Goal: Task Accomplishment & Management: Use online tool/utility

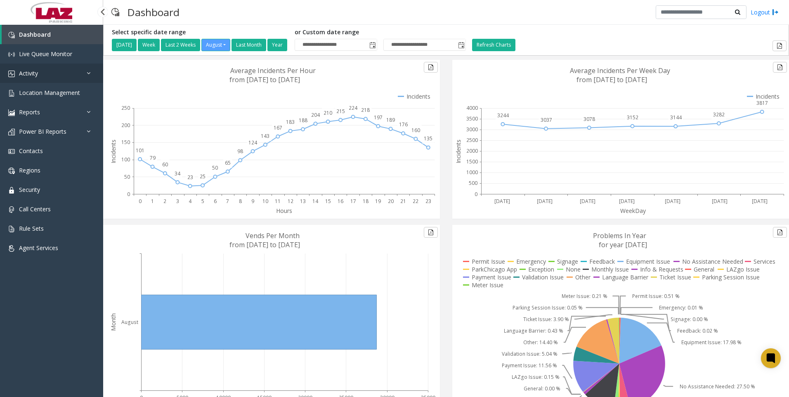
click at [35, 72] on span "Activity" at bounding box center [28, 73] width 19 height 8
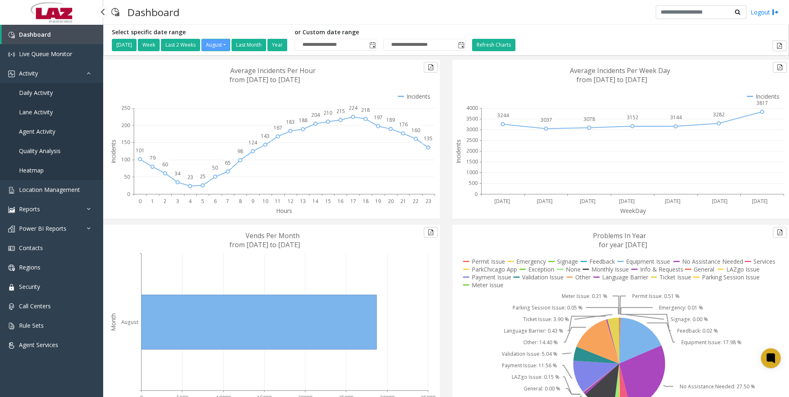
click at [32, 91] on span "Daily Activity" at bounding box center [36, 93] width 34 height 8
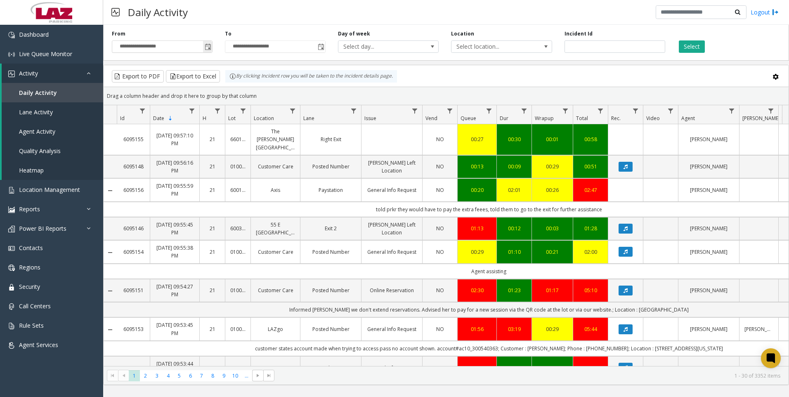
click at [207, 47] on span "Toggle popup" at bounding box center [208, 47] width 7 height 7
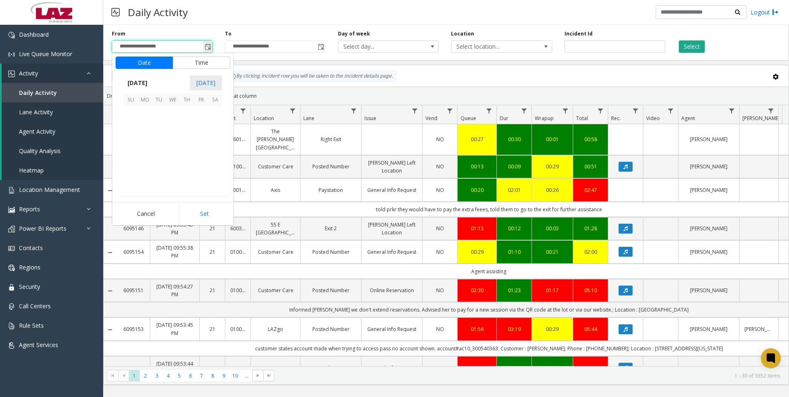
scroll to position [148020, 0]
click at [196, 63] on button "Time" at bounding box center [202, 63] width 58 height 12
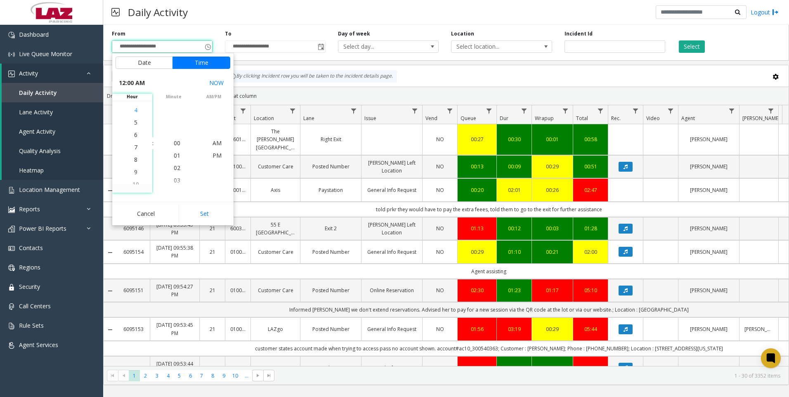
scroll to position [87, 0]
click at [134, 104] on span "4" at bounding box center [135, 106] width 3 height 8
click at [175, 144] on span "00" at bounding box center [177, 143] width 7 height 8
click at [213, 154] on span "PM" at bounding box center [217, 155] width 9 height 8
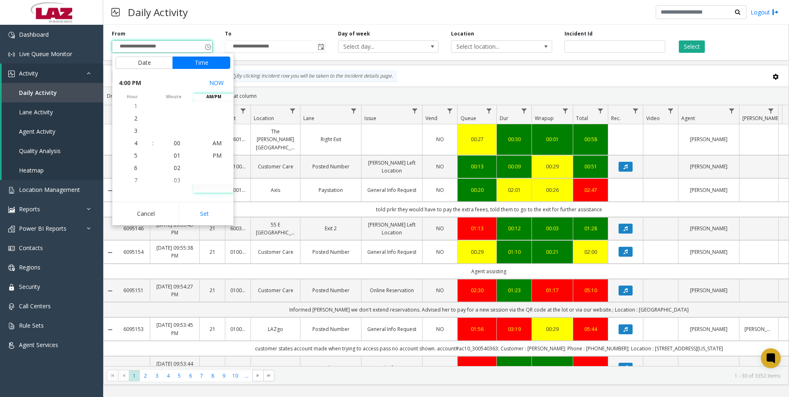
scroll to position [12, 0]
click at [209, 213] on button "Set" at bounding box center [205, 214] width 52 height 18
type input "**********"
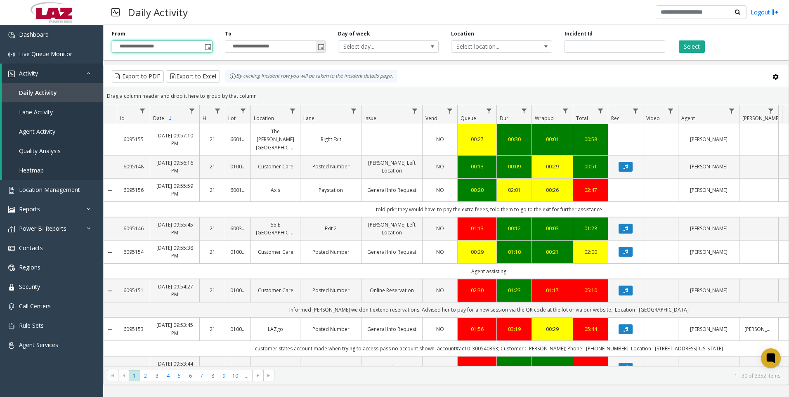
click at [323, 46] on span "Toggle popup" at bounding box center [321, 47] width 7 height 7
click at [322, 46] on span "Toggle popup" at bounding box center [321, 47] width 7 height 7
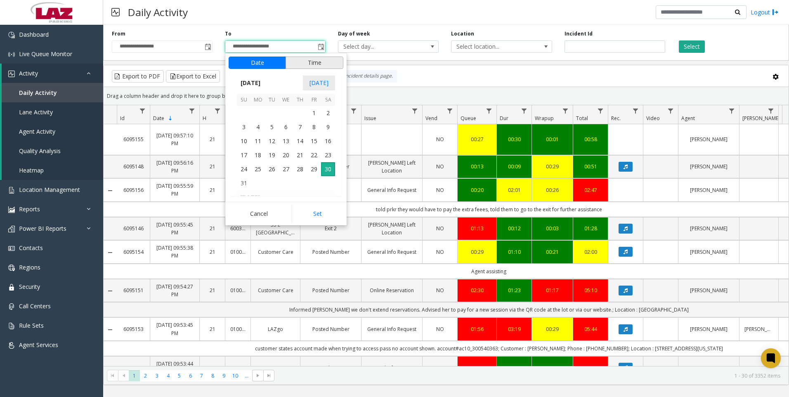
click at [309, 64] on button "Time" at bounding box center [315, 63] width 58 height 12
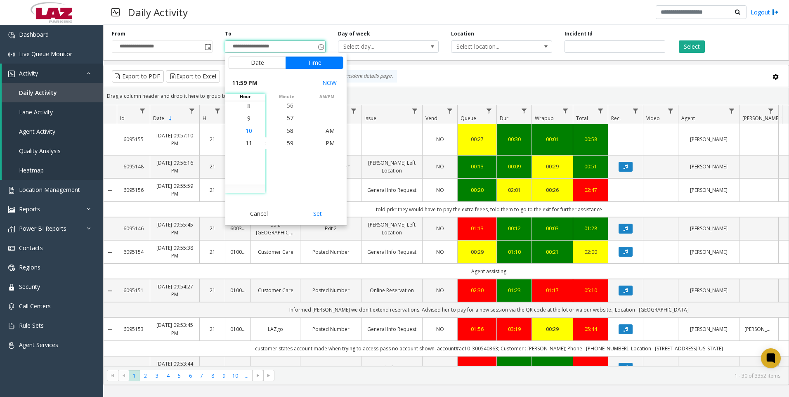
click at [246, 131] on span "10" at bounding box center [249, 131] width 7 height 8
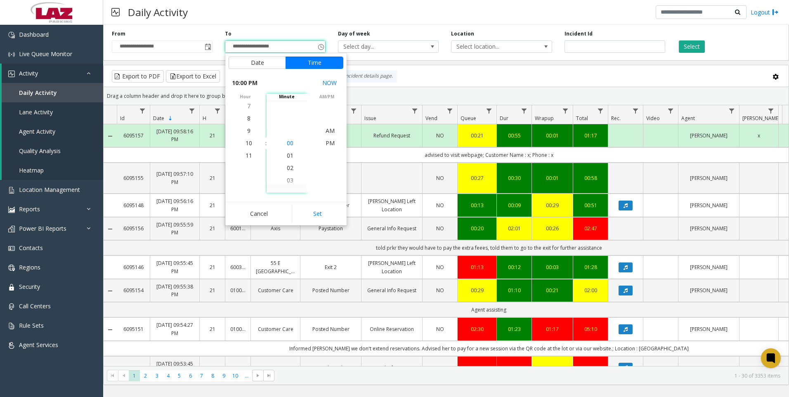
click at [288, 143] on span "00" at bounding box center [290, 143] width 7 height 8
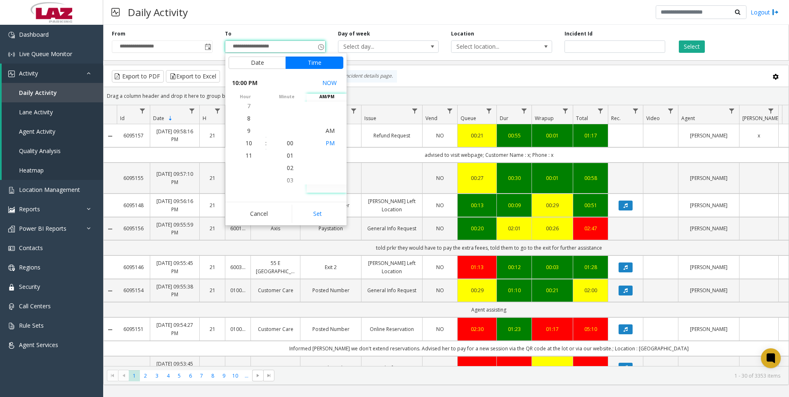
click at [328, 143] on span "PM" at bounding box center [330, 143] width 9 height 8
click at [322, 214] on button "Set" at bounding box center [318, 214] width 52 height 18
type input "**********"
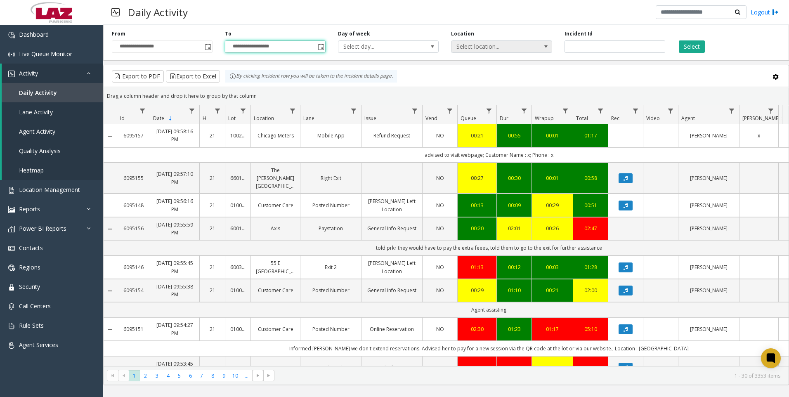
click at [479, 44] on span "Select location..." at bounding box center [491, 47] width 80 height 12
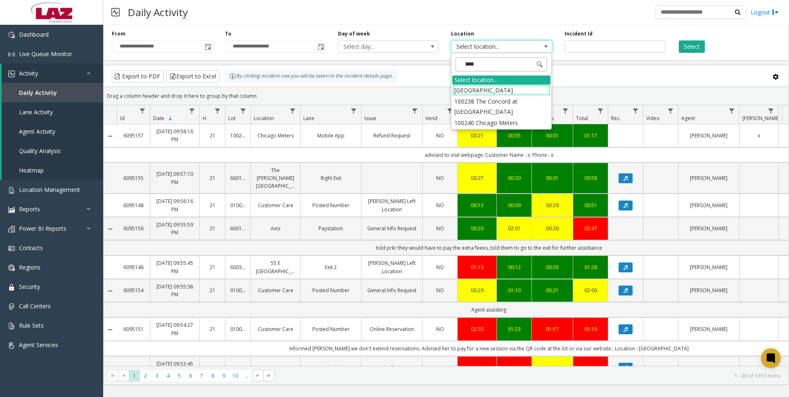
type input "*****"
click at [470, 92] on li "100240 Chicago Meters" at bounding box center [501, 90] width 98 height 11
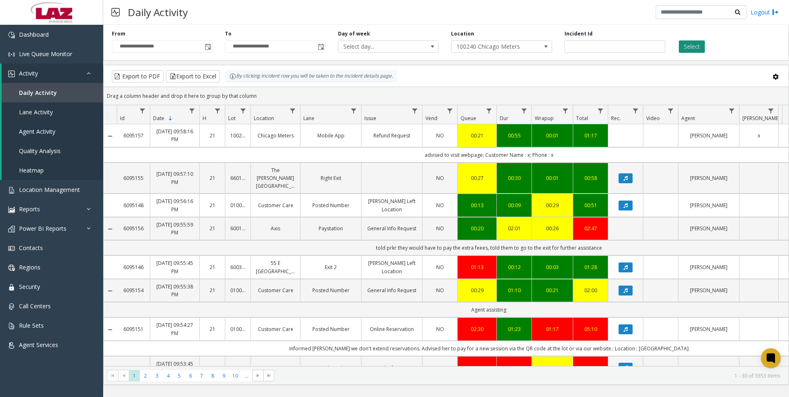
click at [691, 44] on button "Select" at bounding box center [692, 46] width 26 height 12
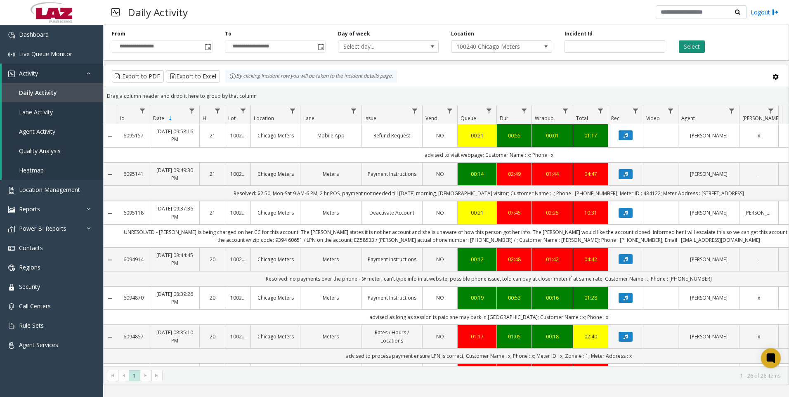
click at [694, 41] on button "Select" at bounding box center [692, 46] width 26 height 12
click at [191, 73] on button "Export to Excel" at bounding box center [193, 76] width 54 height 12
